Goal: Information Seeking & Learning: Learn about a topic

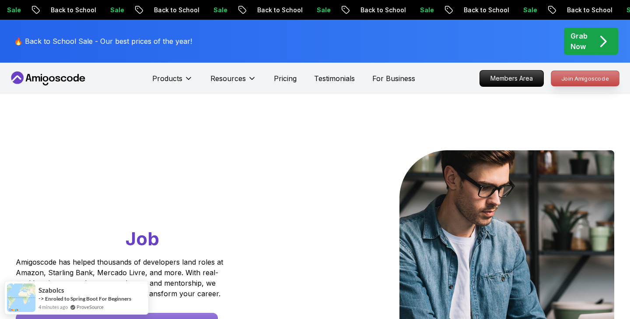
click at [583, 76] on p "Join Amigoscode" at bounding box center [585, 78] width 68 height 15
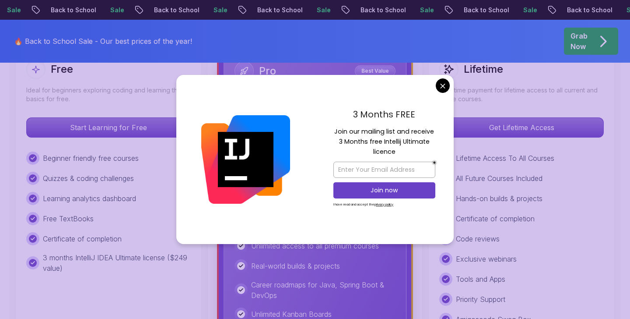
scroll to position [275, 0]
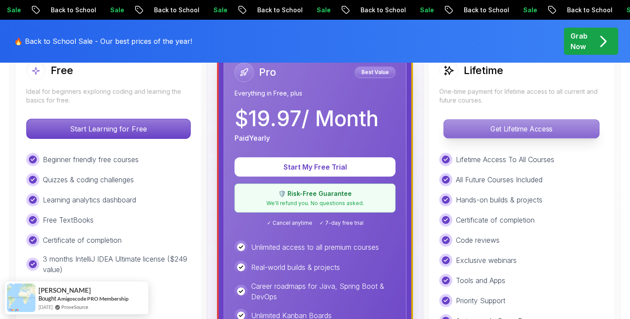
click at [481, 127] on p "Get Lifetime Access" at bounding box center [521, 128] width 155 height 18
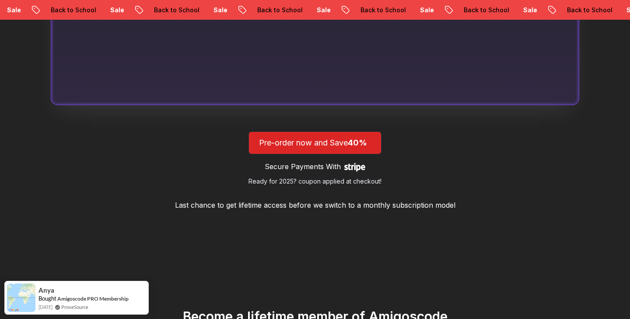
scroll to position [784, 0]
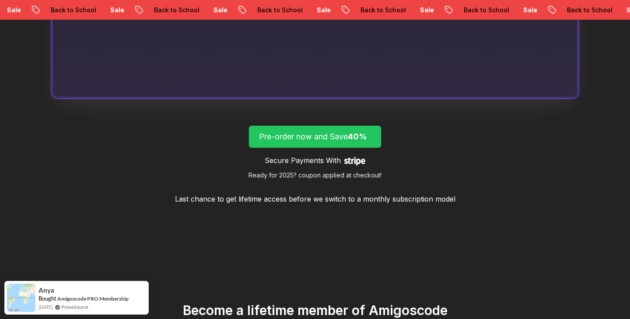
click at [358, 137] on span "40%" at bounding box center [357, 136] width 19 height 9
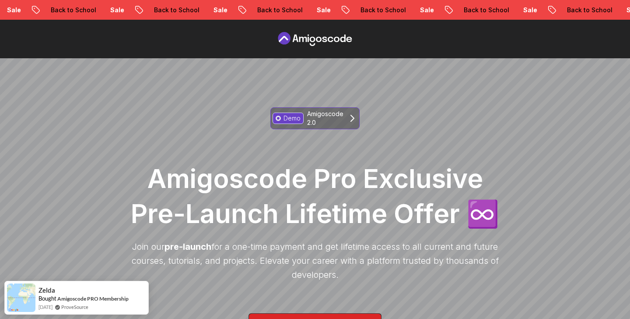
click at [328, 122] on p "Amigoscode 2.0" at bounding box center [325, 118] width 36 height 18
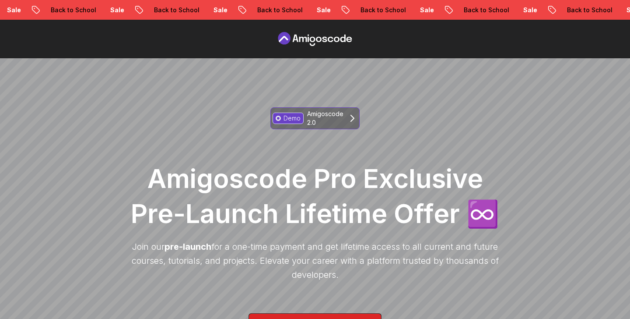
scroll to position [477, 0]
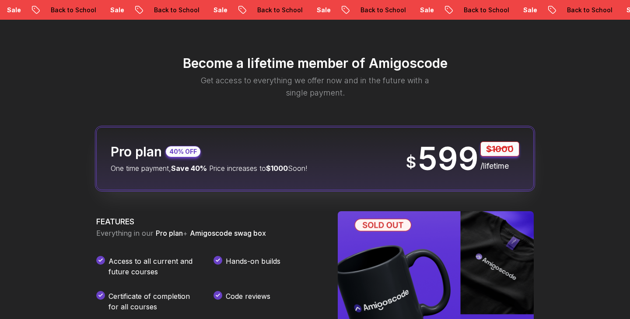
scroll to position [1037, 0]
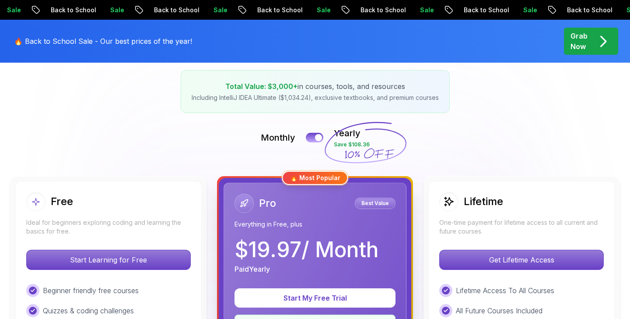
scroll to position [167, 0]
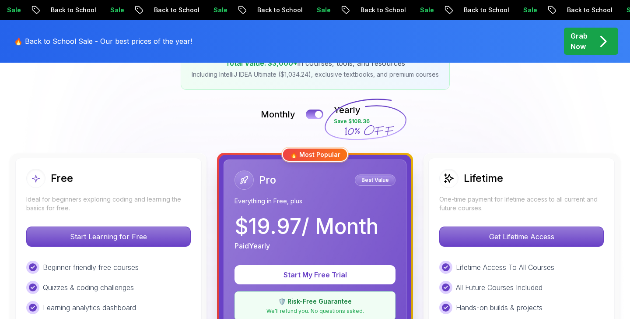
click at [288, 196] on p "Everything in Free, plus" at bounding box center [315, 200] width 161 height 9
click at [312, 115] on button at bounding box center [314, 114] width 18 height 10
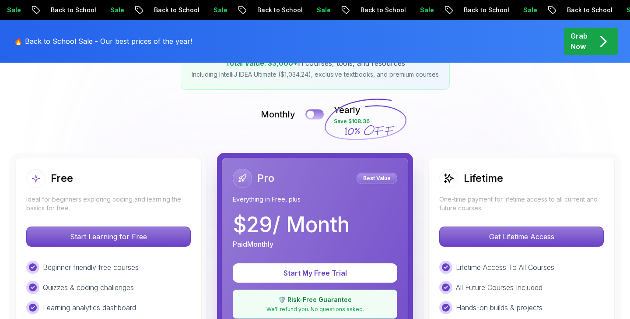
click at [312, 115] on div at bounding box center [310, 114] width 7 height 7
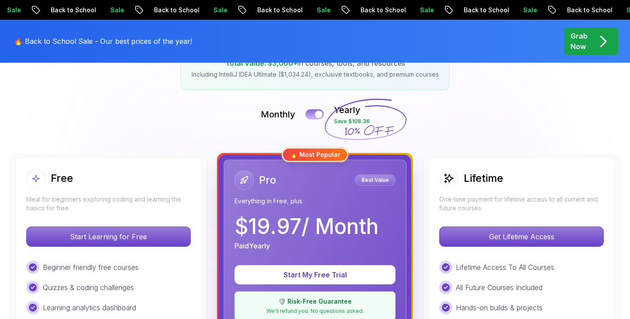
click at [312, 115] on button at bounding box center [314, 114] width 18 height 10
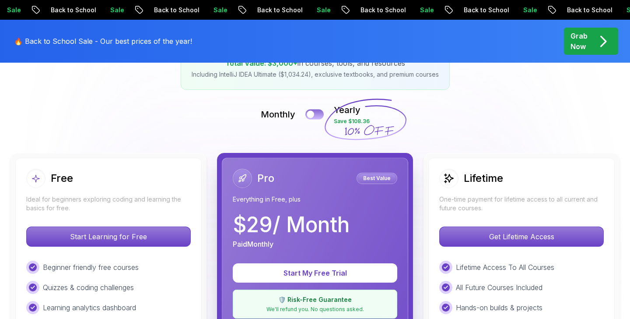
click at [312, 115] on div at bounding box center [310, 114] width 7 height 7
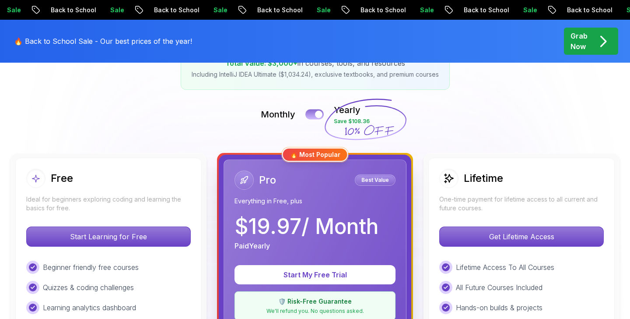
click at [312, 115] on button at bounding box center [314, 114] width 18 height 10
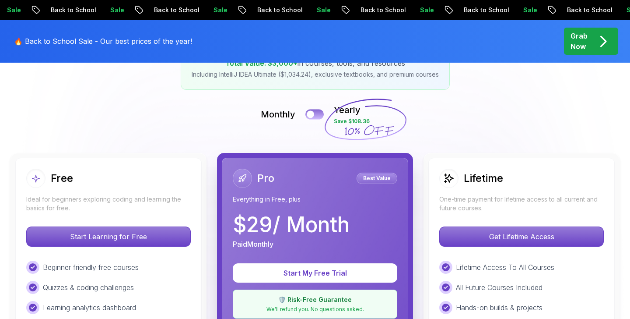
click at [312, 115] on div at bounding box center [310, 114] width 7 height 7
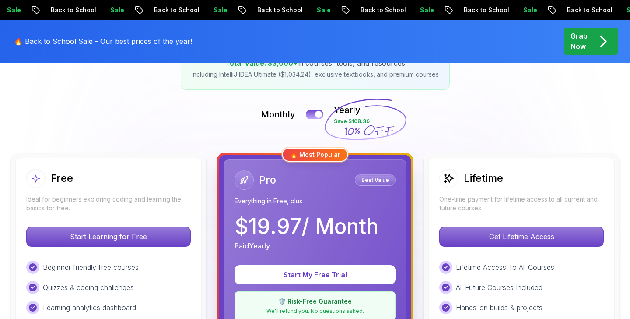
click at [332, 194] on div "Pro Best Value Everything in Free, plus" at bounding box center [315, 187] width 161 height 35
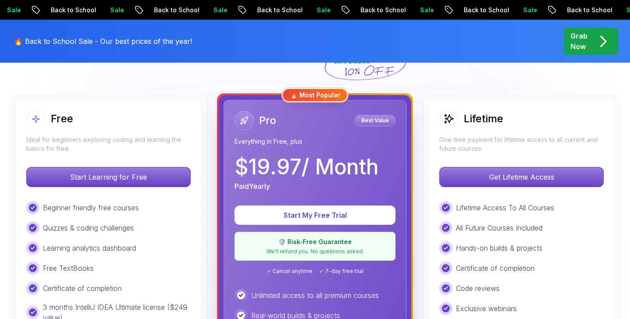
scroll to position [165, 0]
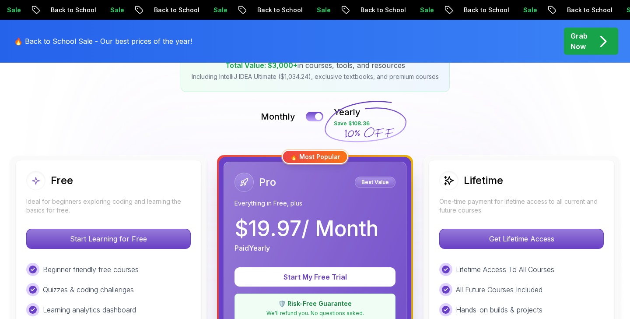
click at [332, 194] on div "Pro Best Value Everything in Free, plus" at bounding box center [315, 189] width 161 height 35
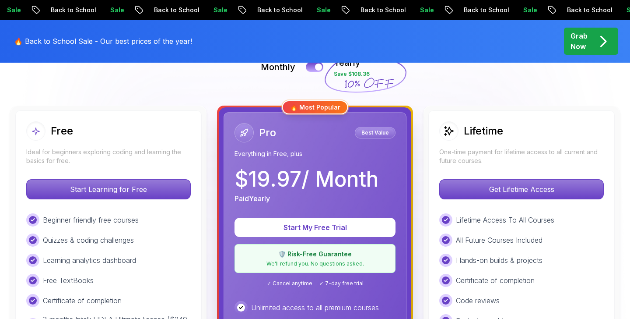
scroll to position [209, 0]
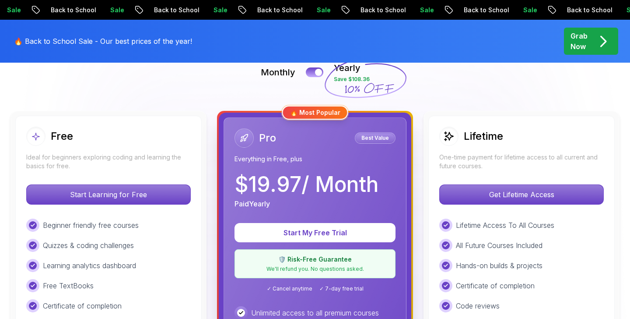
click at [320, 111] on div "🔥 Most Popular" at bounding box center [315, 112] width 66 height 14
click at [244, 139] on icon at bounding box center [244, 137] width 7 height 7
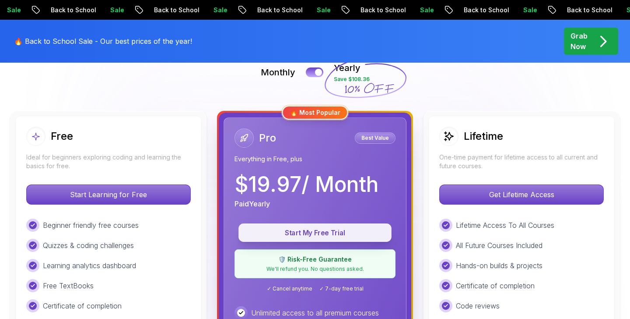
click at [315, 235] on p "Start My Free Trial" at bounding box center [315, 233] width 133 height 10
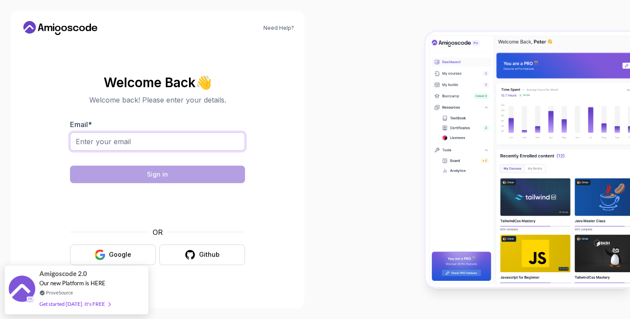
click at [201, 137] on input "Email *" at bounding box center [157, 141] width 175 height 18
type input "me@lukaspavel.cz"
click at [57, 194] on section "Welcome Back 👋 Welcome back! Please enter your details. Email * me@lukaspavel.c…" at bounding box center [157, 170] width 273 height 207
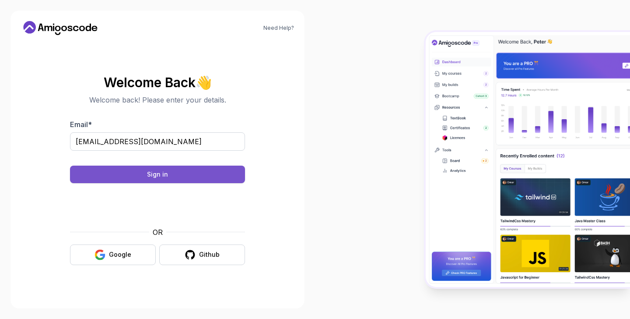
click at [226, 172] on button "Sign in" at bounding box center [157, 174] width 175 height 18
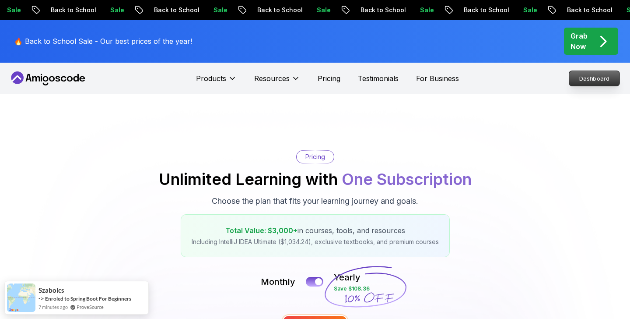
click at [588, 86] on link "Dashboard" at bounding box center [594, 78] width 51 height 16
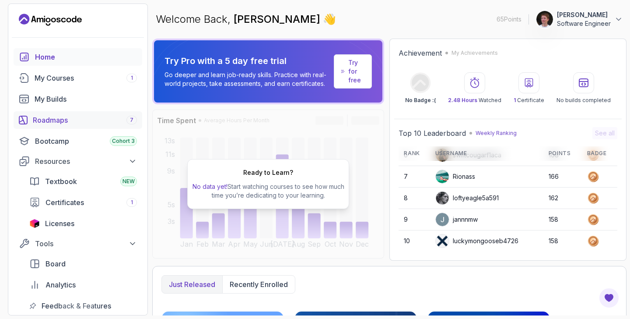
click at [62, 121] on div "Roadmaps 7" at bounding box center [85, 120] width 104 height 11
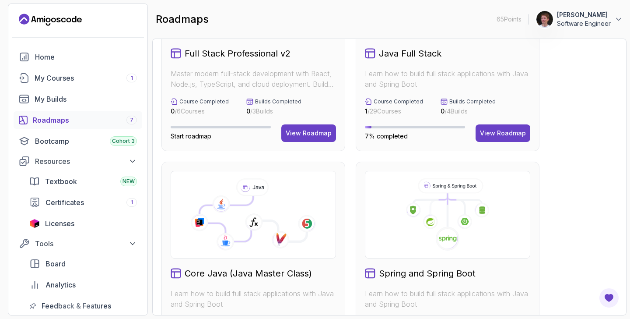
scroll to position [209, 0]
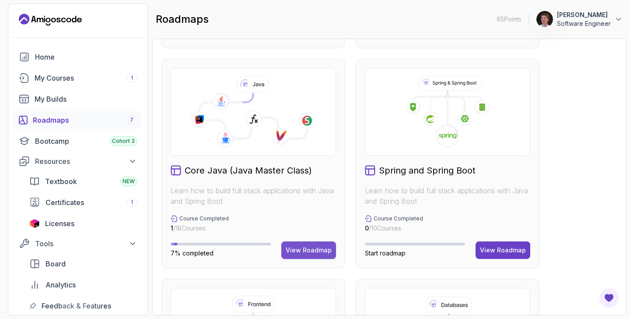
click at [310, 249] on div "View Roadmap" at bounding box center [309, 250] width 46 height 9
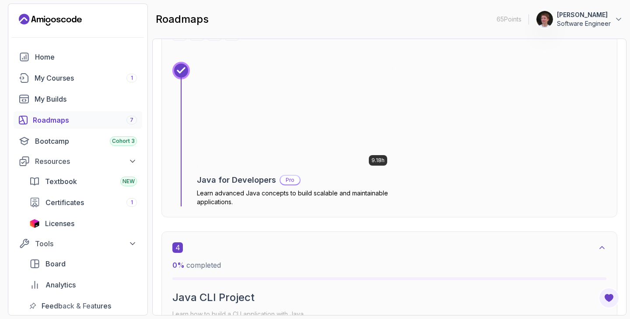
scroll to position [1033, 0]
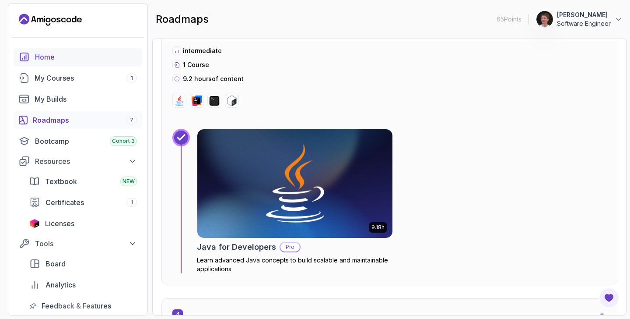
click at [46, 54] on div "Home" at bounding box center [86, 57] width 102 height 11
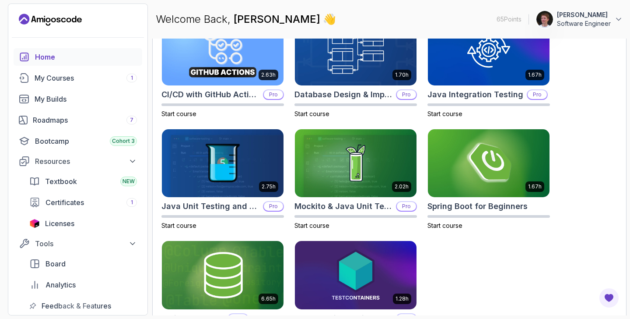
scroll to position [293, 0]
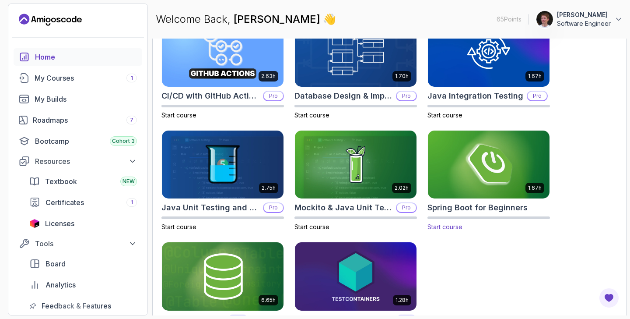
click at [490, 169] on img at bounding box center [489, 164] width 128 height 71
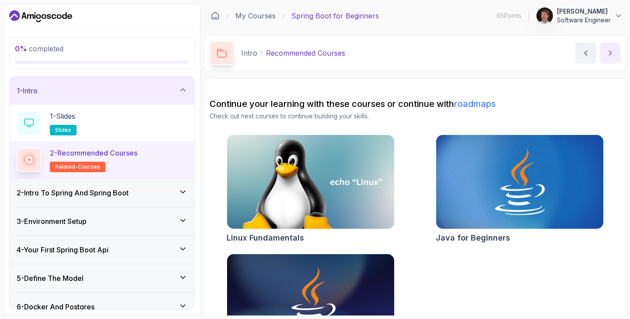
click at [614, 54] on icon "next content" at bounding box center [610, 53] width 9 height 9
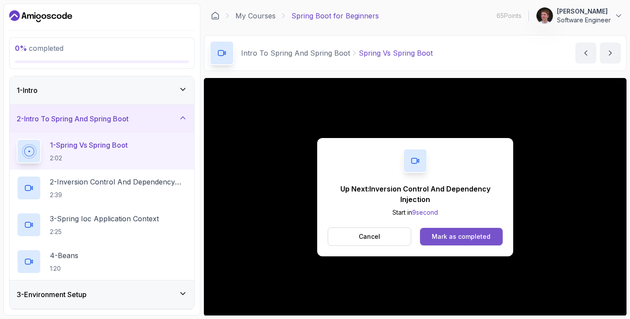
click at [459, 235] on div "Mark as completed" at bounding box center [461, 236] width 59 height 9
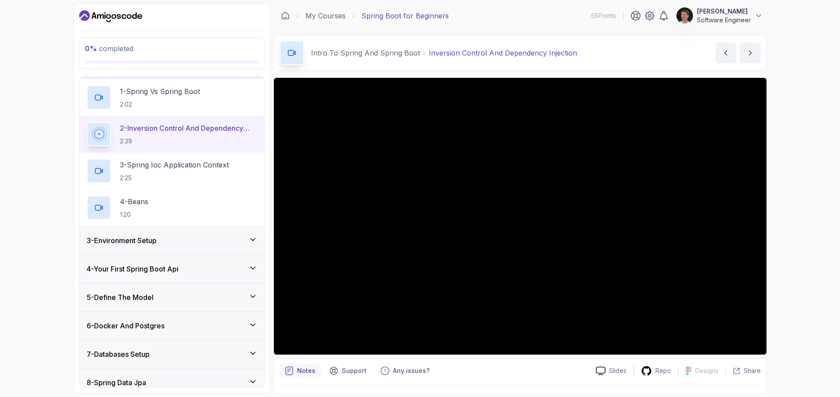
scroll to position [54, 0]
